Goal: Navigation & Orientation: Understand site structure

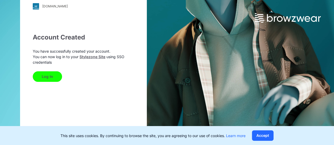
click at [55, 75] on button "Log In" at bounding box center [47, 77] width 29 height 11
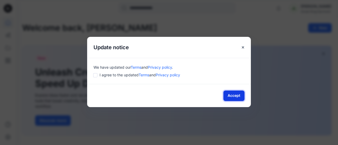
click at [235, 98] on button "Accept" at bounding box center [233, 96] width 21 height 11
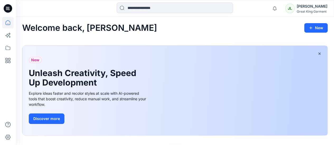
click at [211, 87] on div "New Unleash Creativity, Speed Up Development Explore ideas faster and recolor s…" at bounding box center [174, 91] width 305 height 90
click at [292, 85] on div "New Unleash Creativity, Speed Up Development Explore ideas faster and recolor s…" at bounding box center [174, 91] width 305 height 90
click at [321, 86] on div "New Unleash Creativity, Speed Up Development Explore ideas faster and recolor s…" at bounding box center [174, 91] width 305 height 90
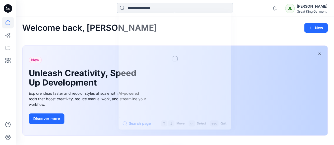
click at [153, 9] on input at bounding box center [175, 8] width 116 height 11
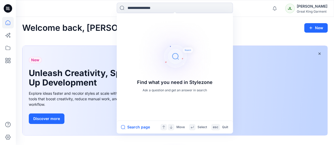
click at [276, 33] on div "Welcome back, Jennifer New New Unleash Creativity, Speed Up Development Explore…" at bounding box center [175, 130] width 318 height 227
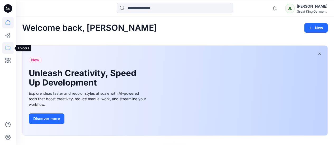
click at [6, 48] on icon at bounding box center [8, 48] width 12 height 12
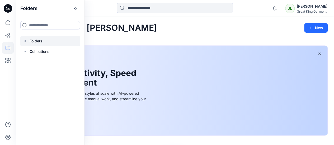
click at [30, 41] on p "Folders" at bounding box center [36, 41] width 13 height 6
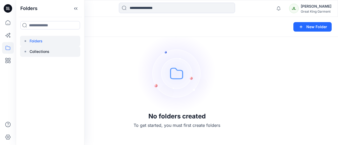
click at [38, 53] on p "Collections" at bounding box center [40, 52] width 20 height 6
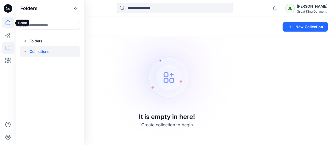
click at [6, 21] on icon at bounding box center [8, 22] width 5 height 5
